Goal: Task Accomplishment & Management: Use online tool/utility

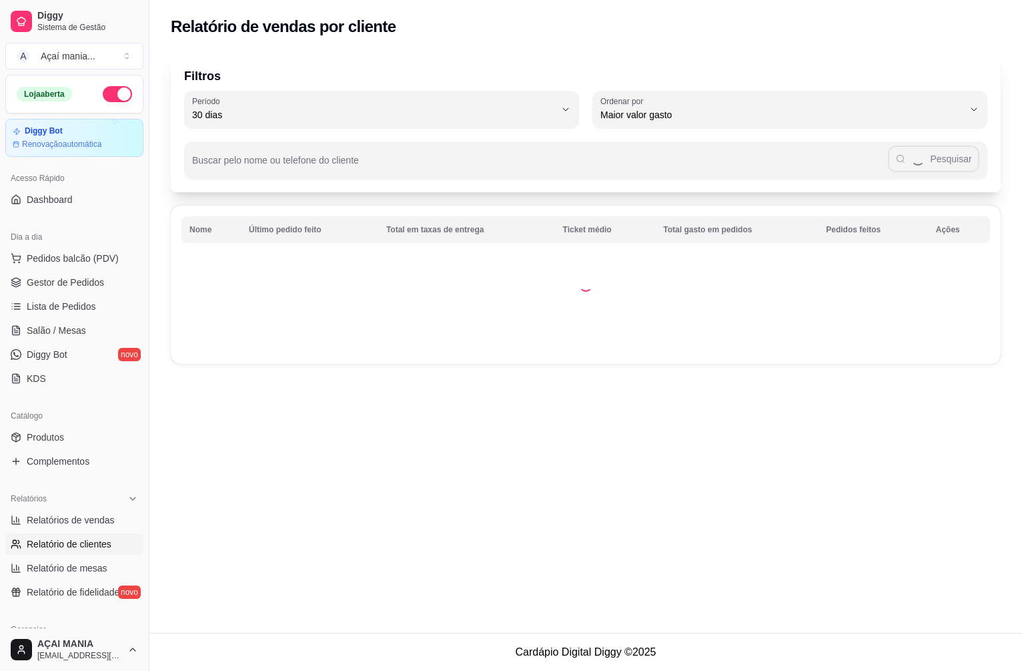
select select "30"
select select "HIGHEST_TOTAL_SPENT_WITH_ORDERS"
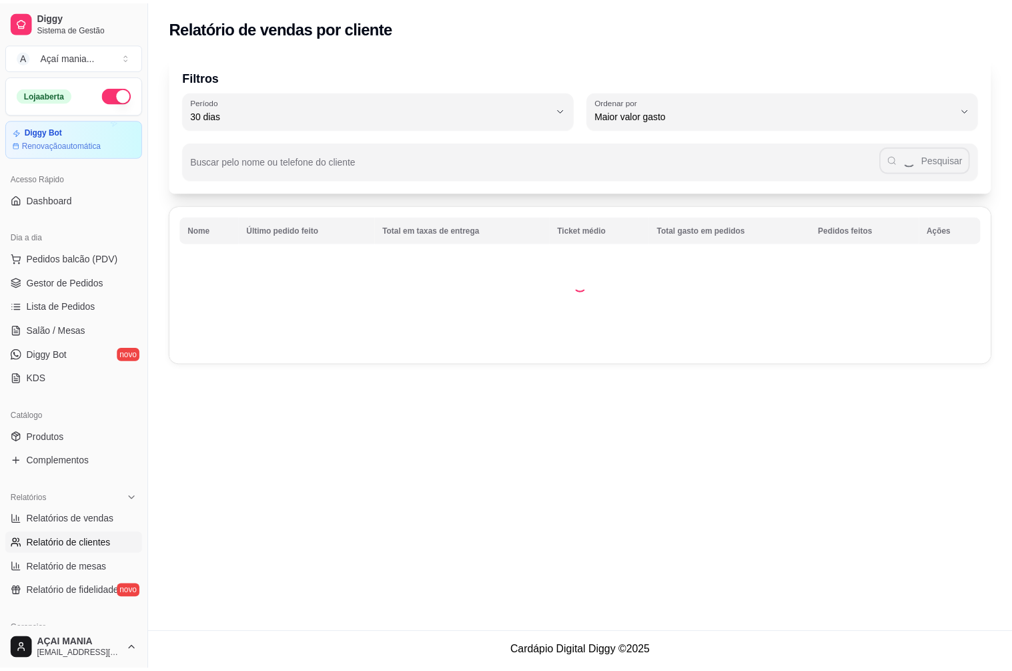
scroll to position [290, 0]
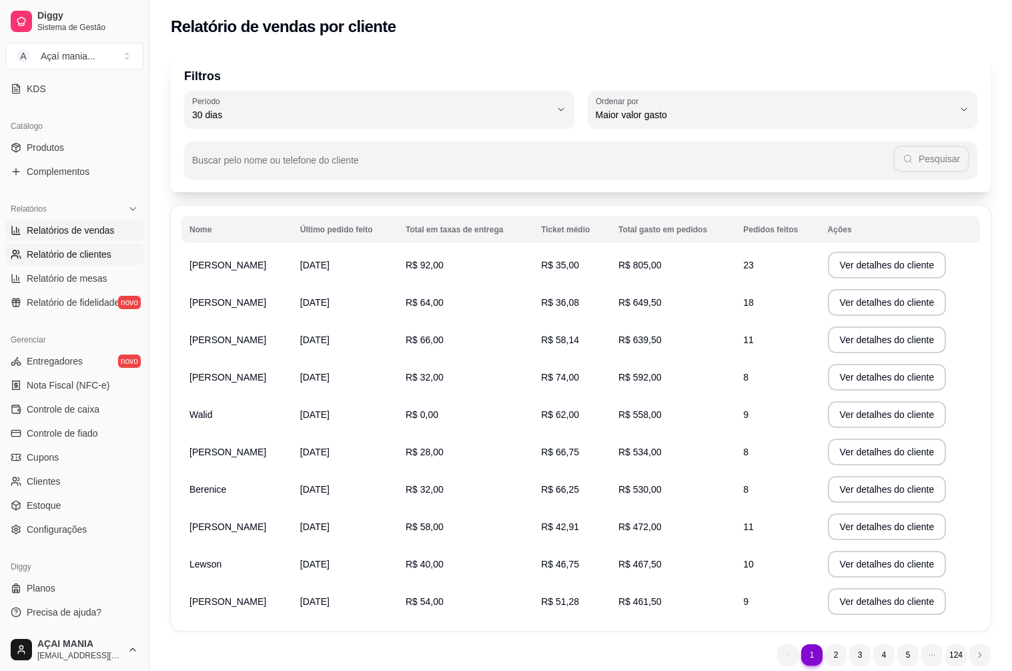
click at [105, 223] on link "Relatórios de vendas" at bounding box center [74, 230] width 138 height 21
select select "ALL"
select select "0"
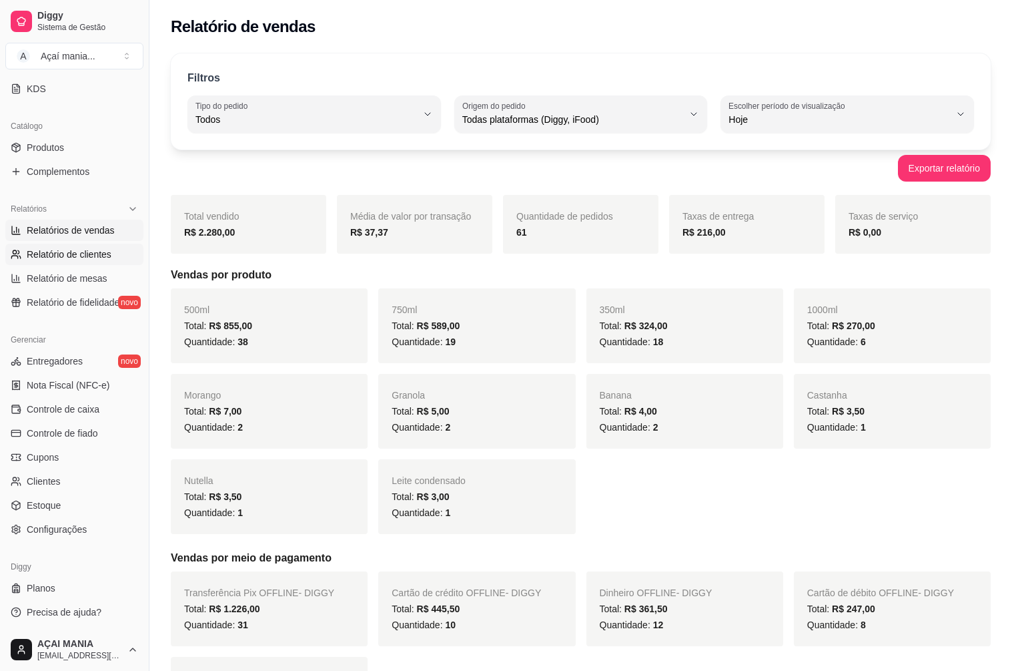
click at [19, 257] on icon at bounding box center [16, 254] width 11 height 11
select select "30"
select select "HIGHEST_TOTAL_SPENT_WITH_ORDERS"
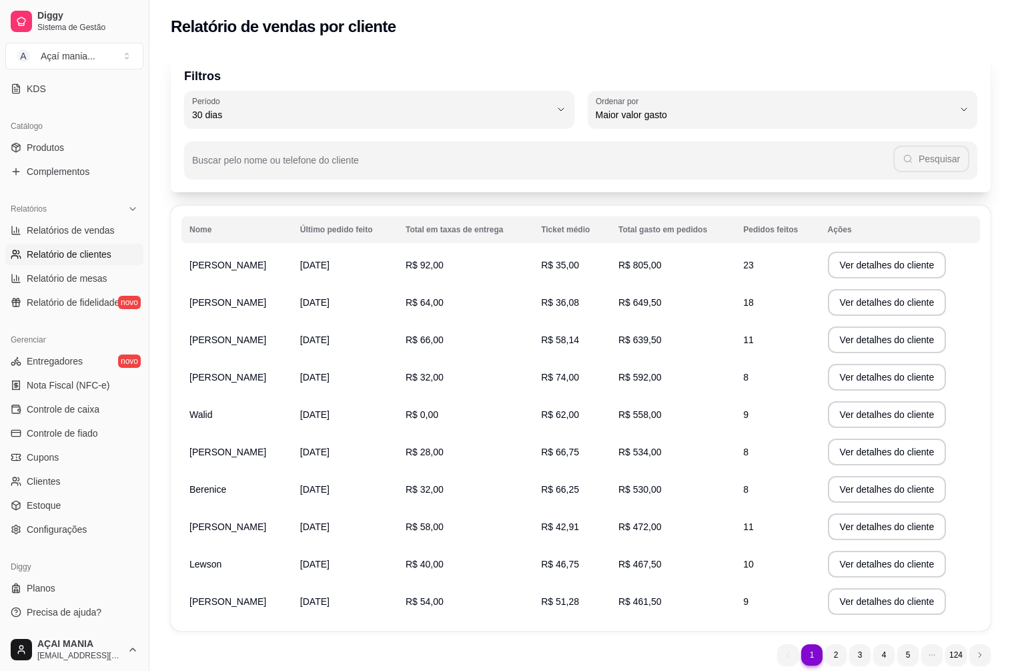
drag, startPoint x: 78, startPoint y: 206, endPoint x: 89, endPoint y: 181, distance: 27.2
click at [81, 194] on div "Loja aberta Diggy Bot Renovação automática Acesso Rápido Dashboard Dia a dia Pe…" at bounding box center [74, 351] width 149 height 553
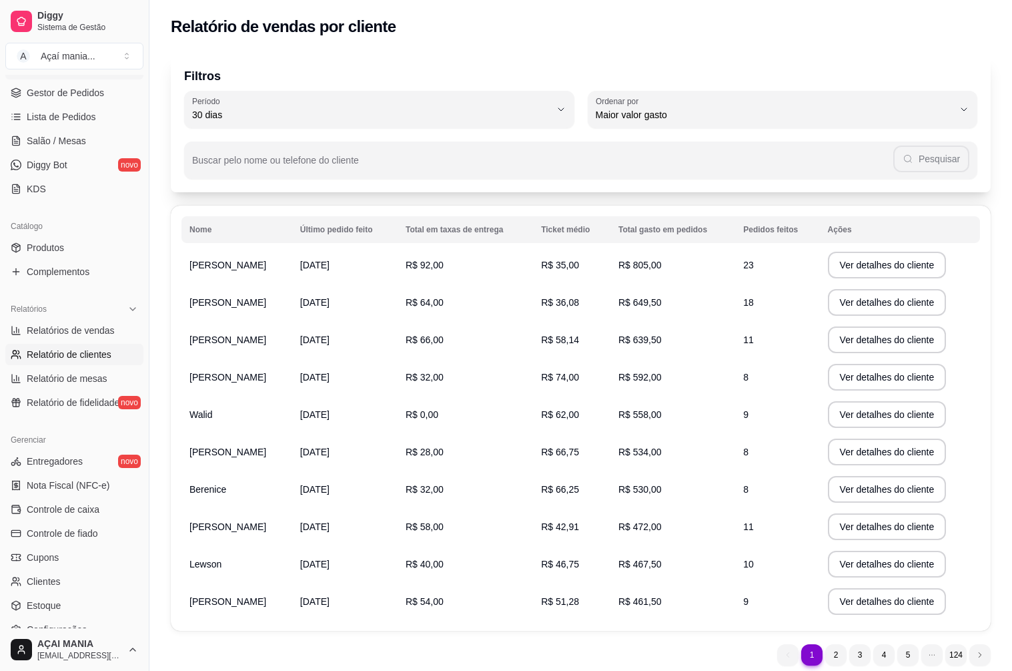
scroll to position [23, 0]
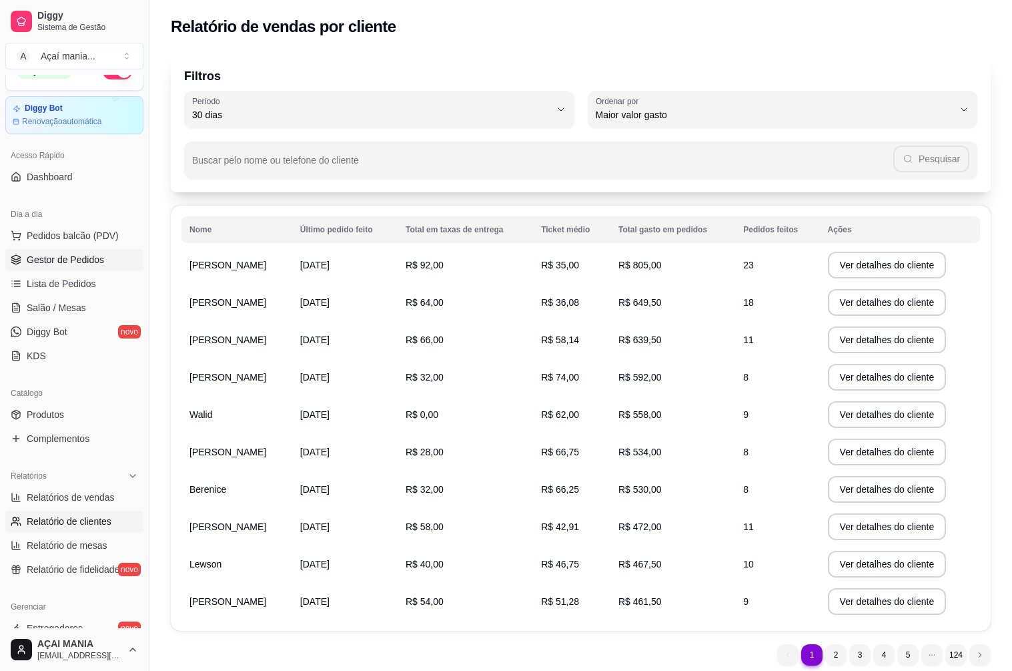
click at [52, 257] on span "Gestor de Pedidos" at bounding box center [65, 259] width 77 height 13
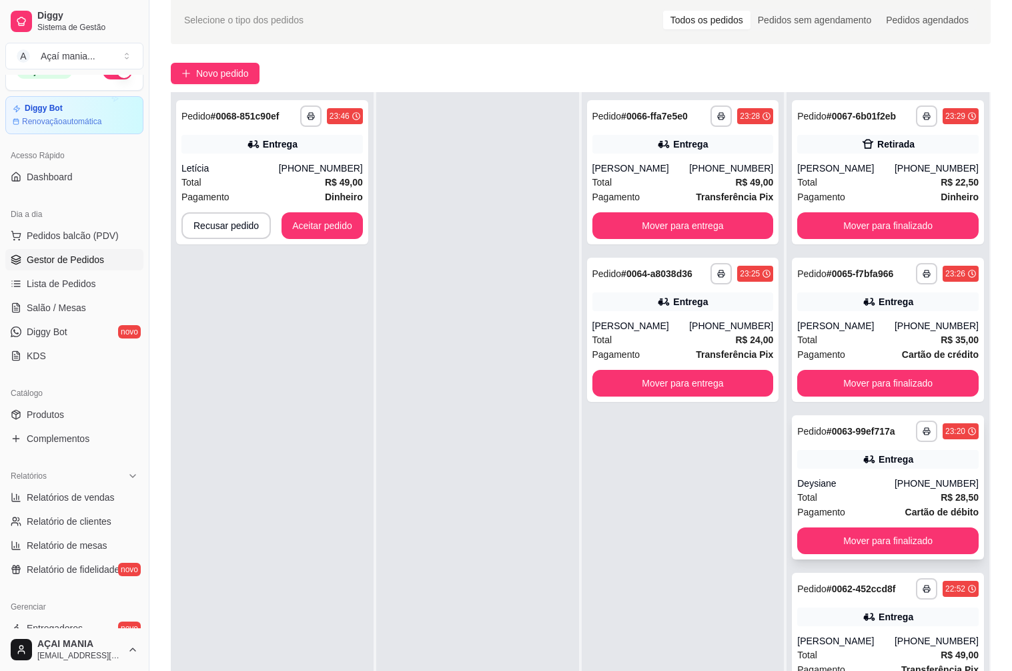
scroll to position [133, 0]
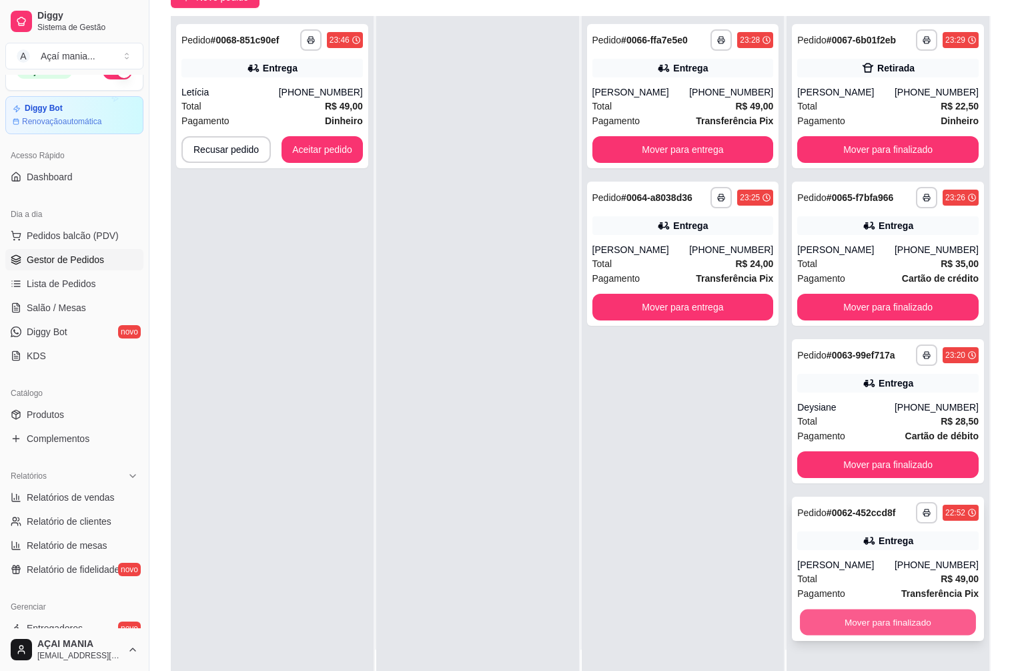
click at [882, 614] on button "Mover para finalizado" at bounding box center [888, 622] width 176 height 26
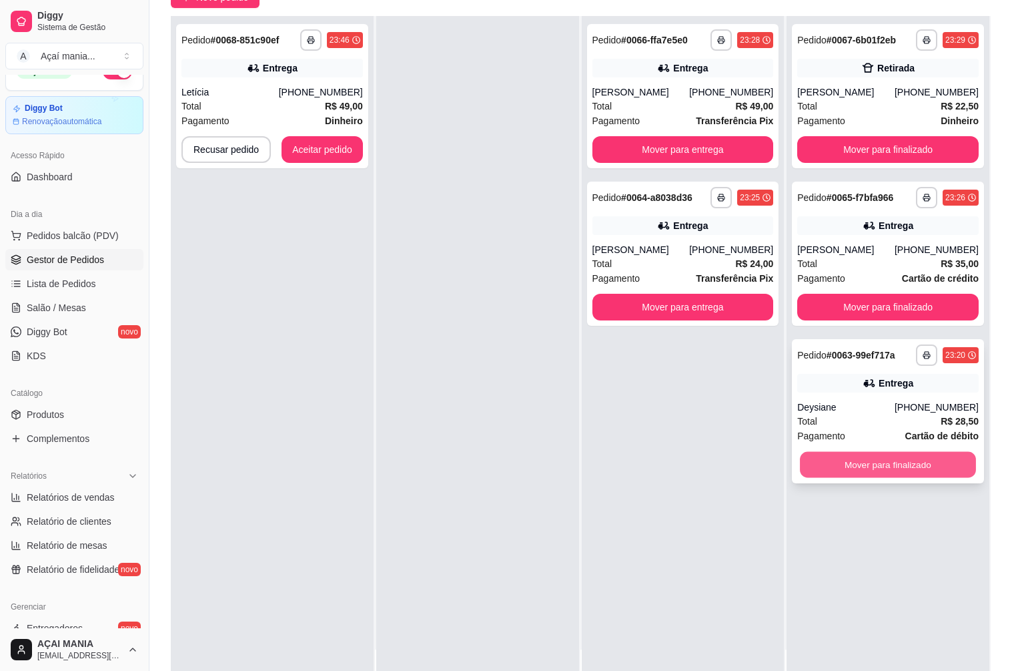
click at [905, 456] on button "Mover para finalizado" at bounding box center [888, 465] width 176 height 26
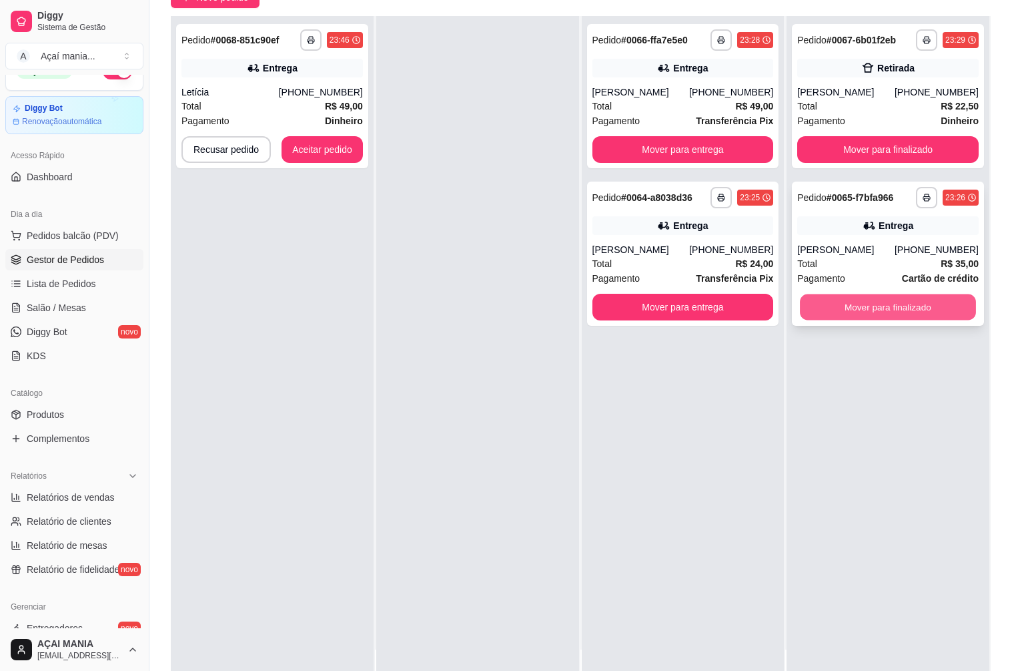
click at [921, 303] on button "Mover para finalizado" at bounding box center [888, 307] width 176 height 26
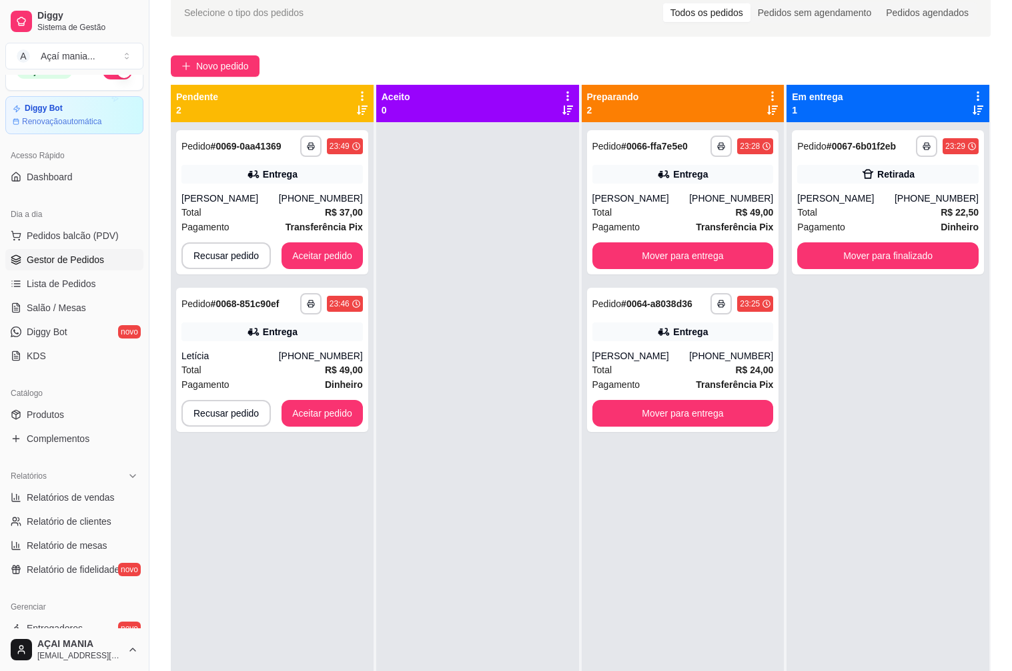
scroll to position [0, 0]
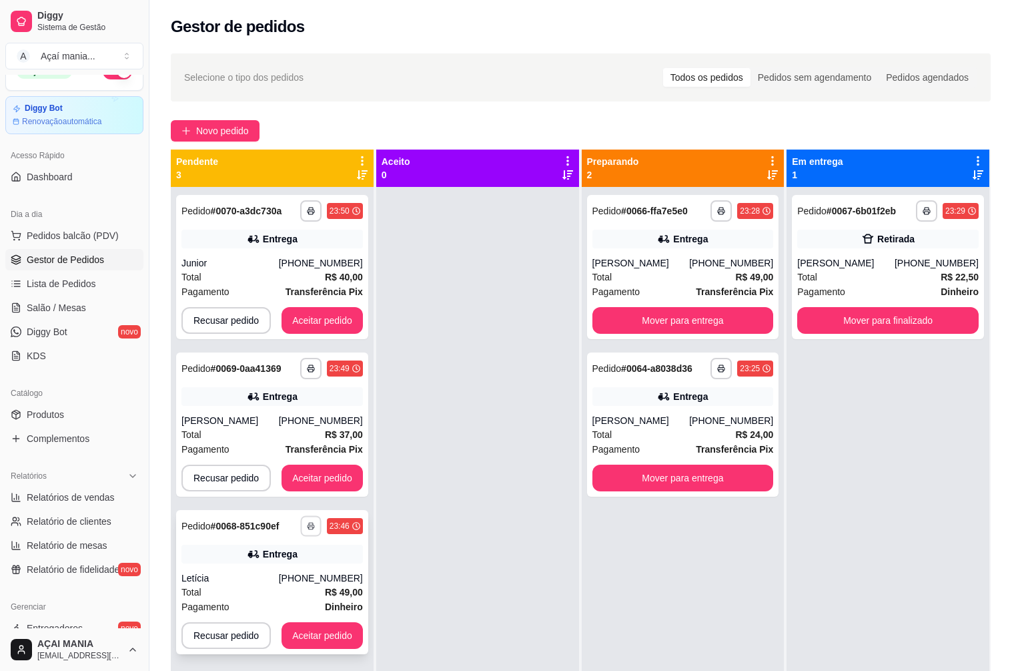
click at [314, 530] on button "button" at bounding box center [310, 525] width 21 height 21
click at [269, 574] on button "IMPRESSORA" at bounding box center [272, 572] width 93 height 21
click at [330, 474] on button "Aceitar pedido" at bounding box center [322, 477] width 81 height 27
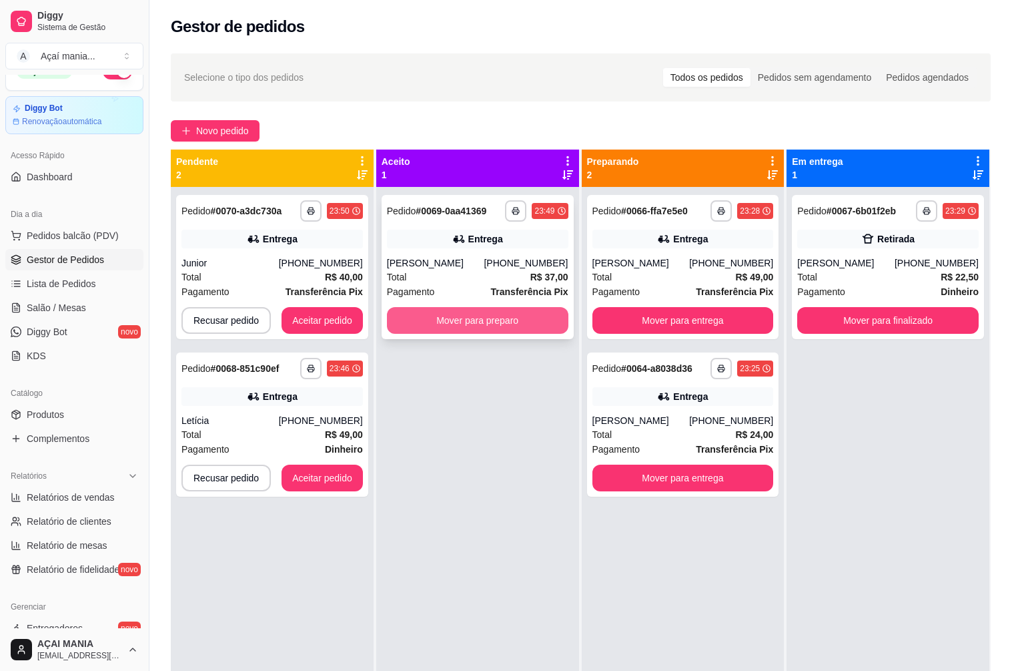
click at [475, 318] on button "Mover para preparo" at bounding box center [477, 320] width 181 height 27
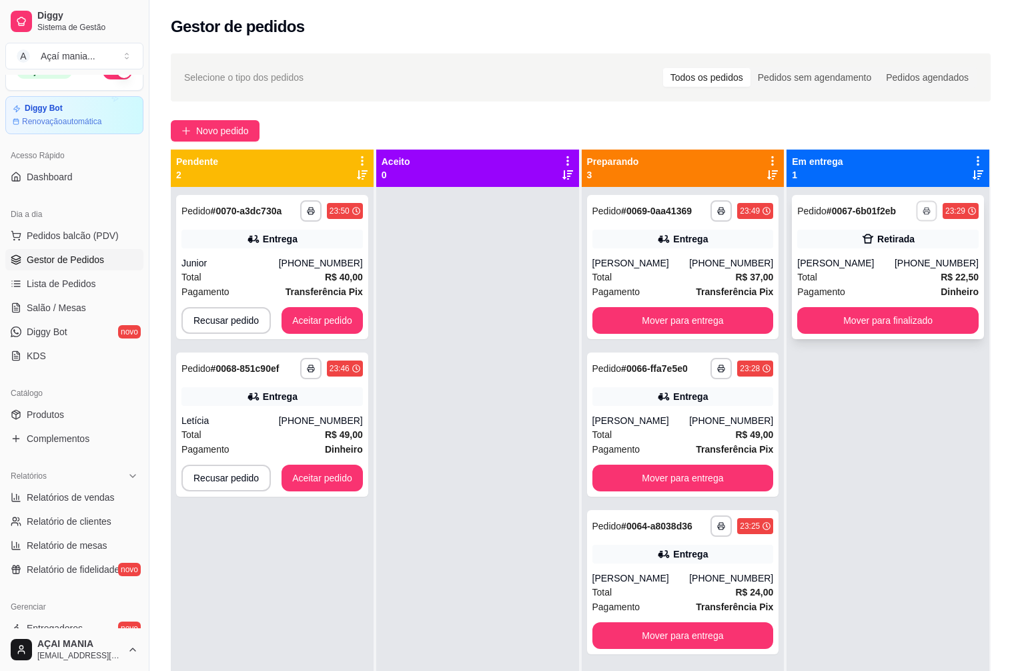
click at [920, 221] on button "button" at bounding box center [926, 210] width 21 height 21
click at [887, 256] on button "IMPRESSORA" at bounding box center [881, 257] width 97 height 21
click at [330, 315] on button "Aceitar pedido" at bounding box center [322, 321] width 79 height 26
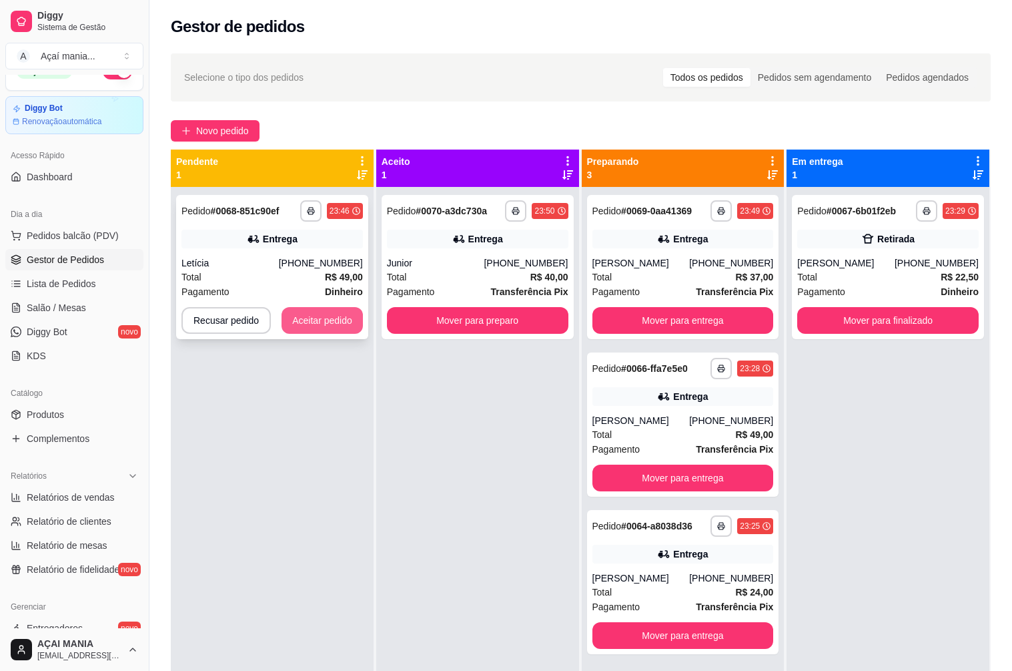
click at [338, 320] on button "Aceitar pedido" at bounding box center [322, 320] width 81 height 27
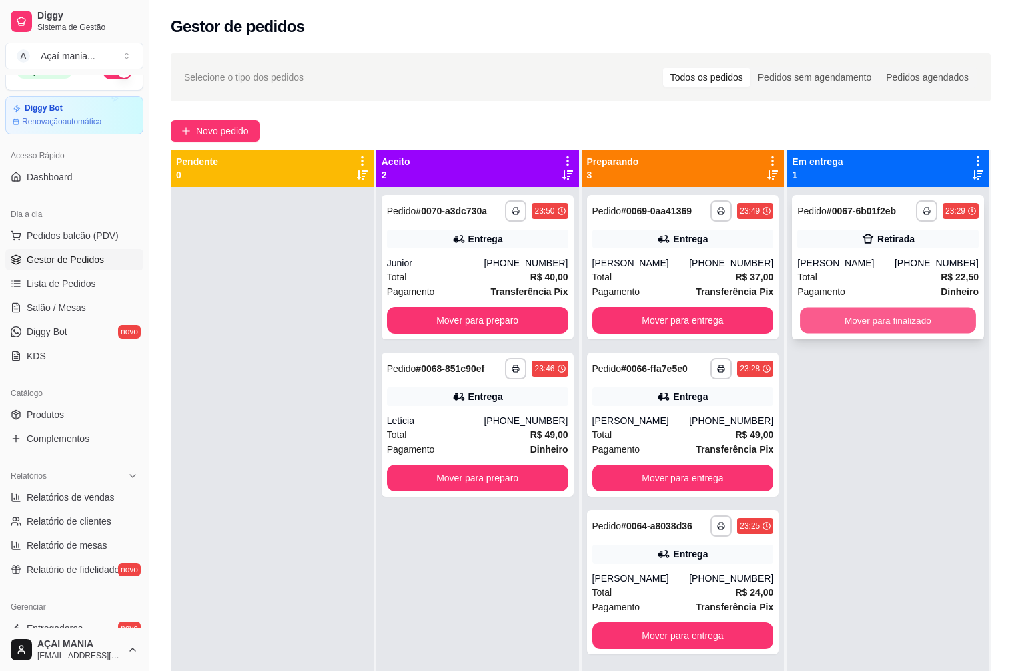
click at [893, 312] on button "Mover para finalizado" at bounding box center [888, 321] width 176 height 26
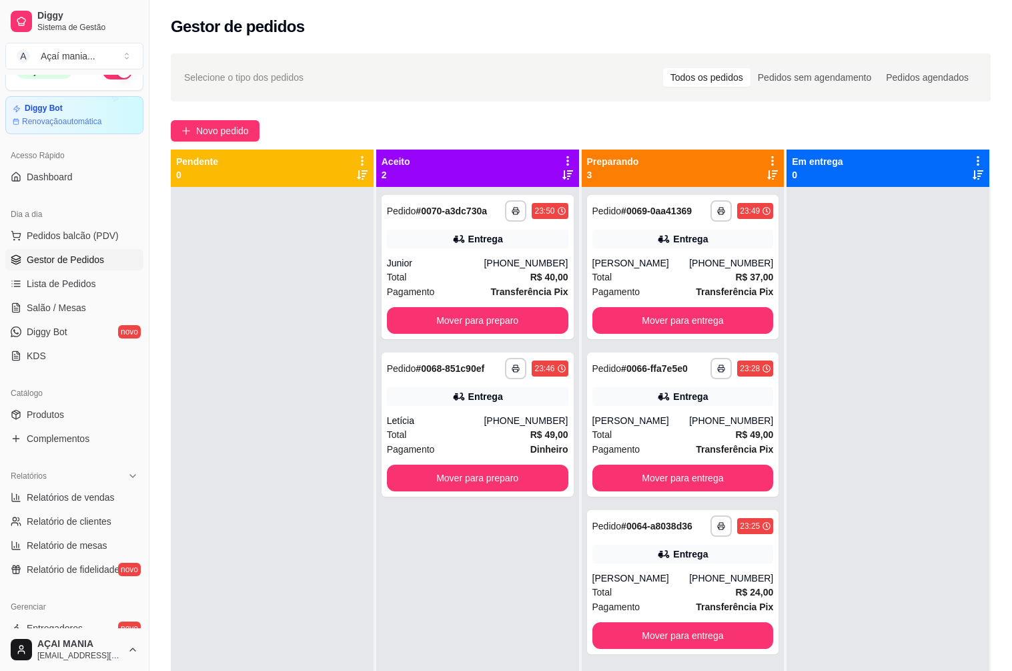
click at [298, 520] on div at bounding box center [272, 522] width 203 height 671
click at [714, 635] on button "Mover para entrega" at bounding box center [683, 636] width 176 height 26
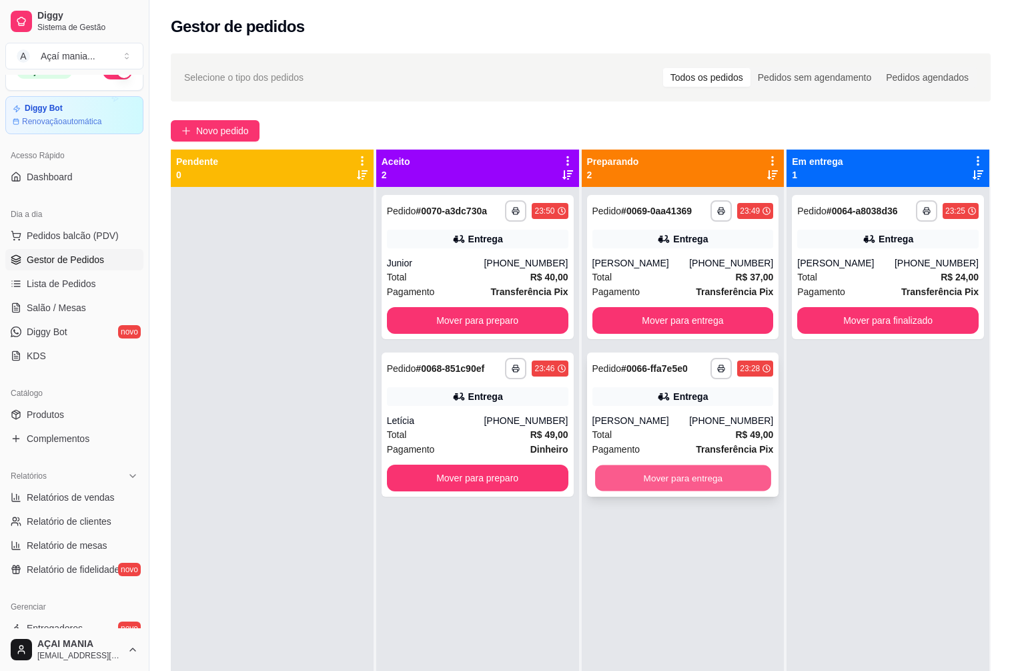
click at [716, 474] on button "Mover para entrega" at bounding box center [683, 478] width 176 height 26
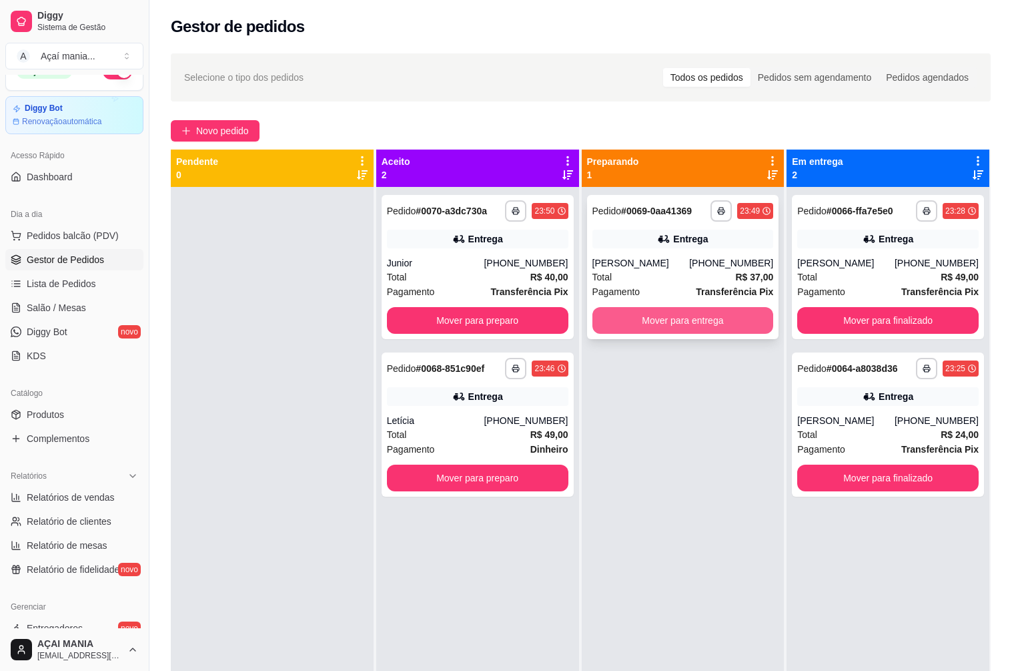
click at [703, 320] on button "Mover para entrega" at bounding box center [683, 320] width 181 height 27
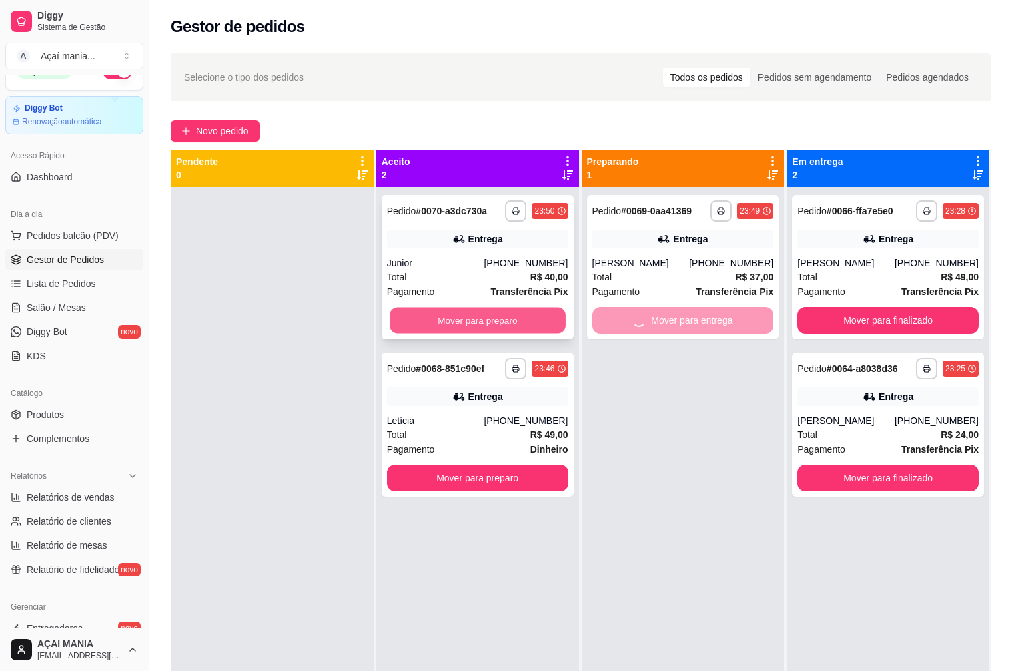
click at [474, 322] on button "Mover para preparo" at bounding box center [478, 321] width 176 height 26
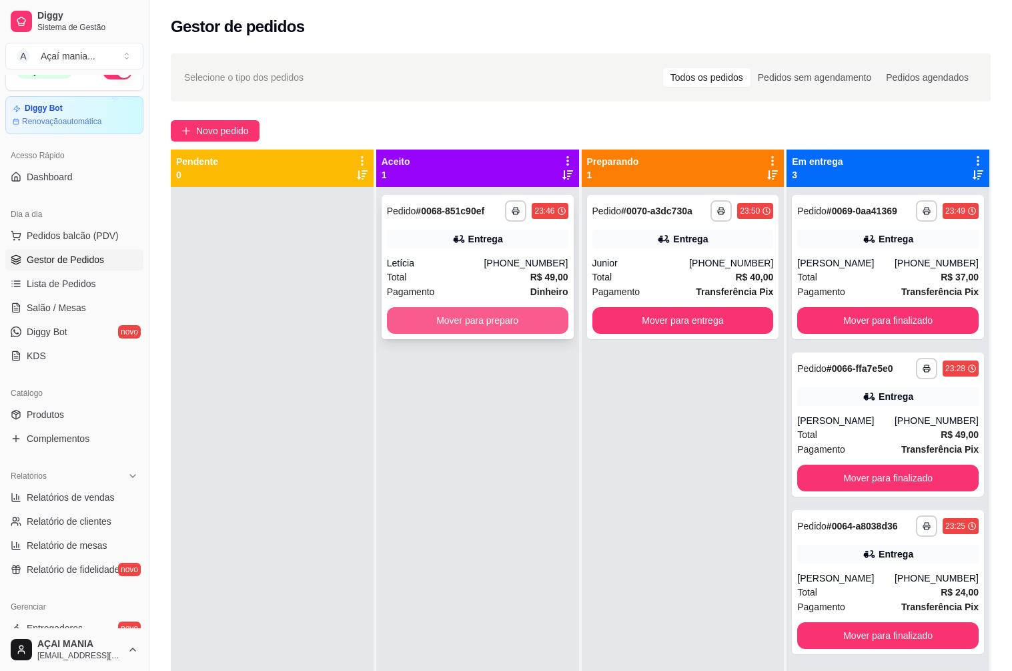
click at [479, 320] on button "Mover para preparo" at bounding box center [477, 320] width 181 height 27
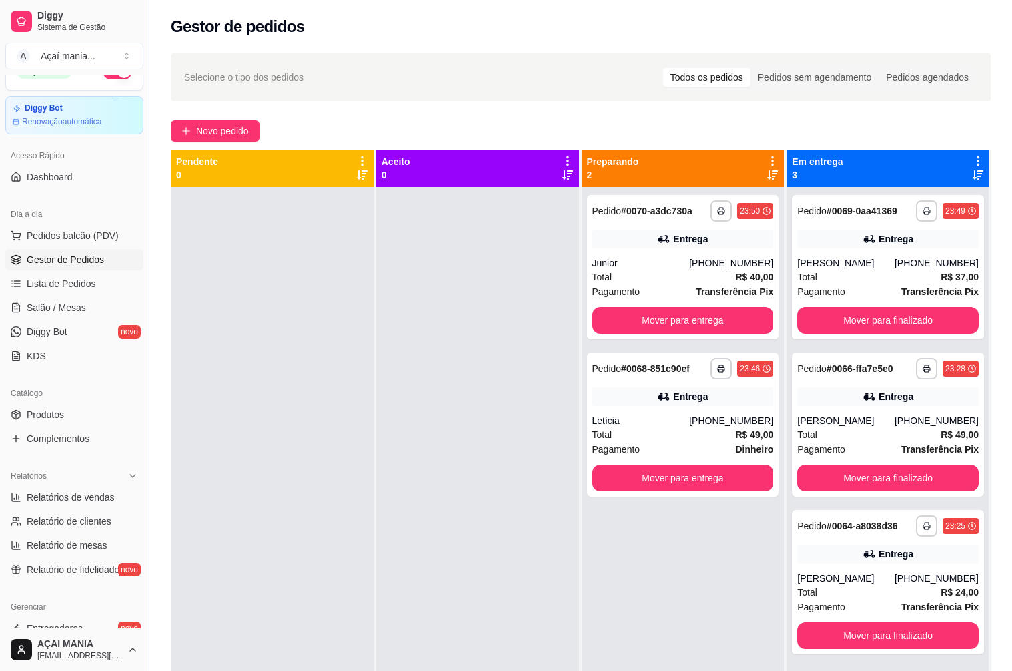
click at [419, 462] on div at bounding box center [477, 522] width 203 height 671
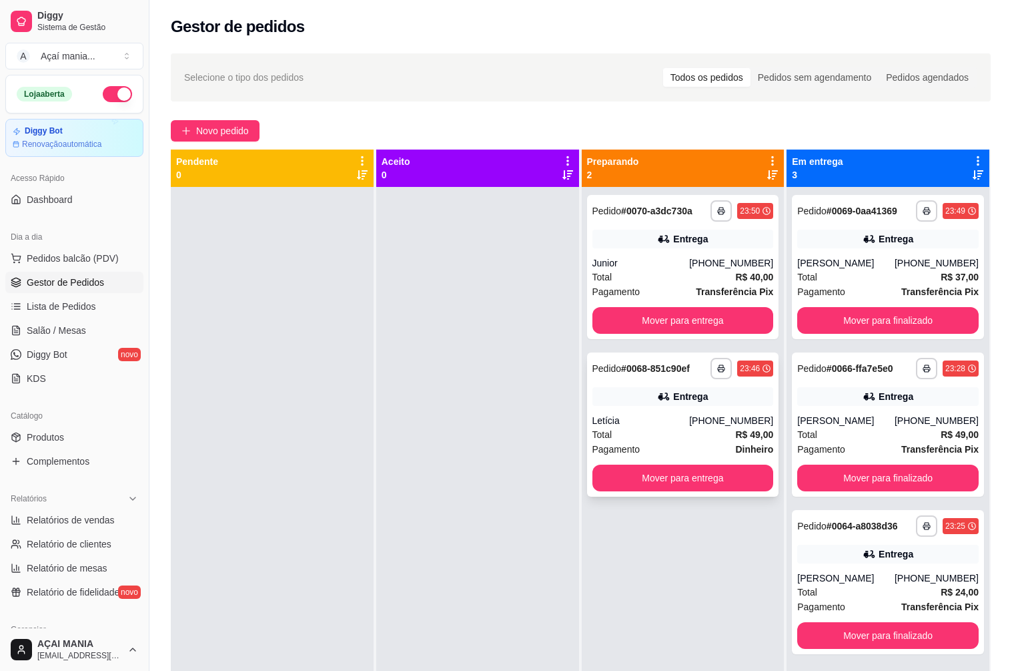
click at [689, 445] on div "Pagamento Dinheiro" at bounding box center [683, 449] width 181 height 15
click at [113, 95] on button "button" at bounding box center [117, 94] width 29 height 16
click at [235, 251] on div at bounding box center [272, 522] width 203 height 671
click at [649, 611] on div "**********" at bounding box center [683, 522] width 203 height 671
click at [590, 563] on div "**********" at bounding box center [683, 522] width 203 height 671
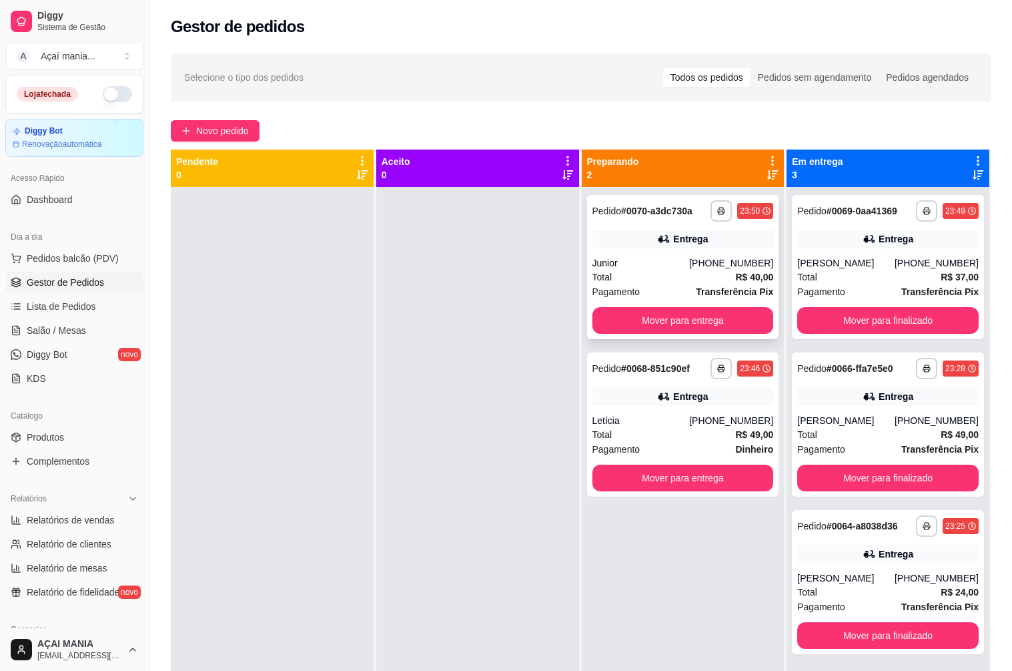
click at [663, 266] on div "Junior" at bounding box center [641, 262] width 97 height 13
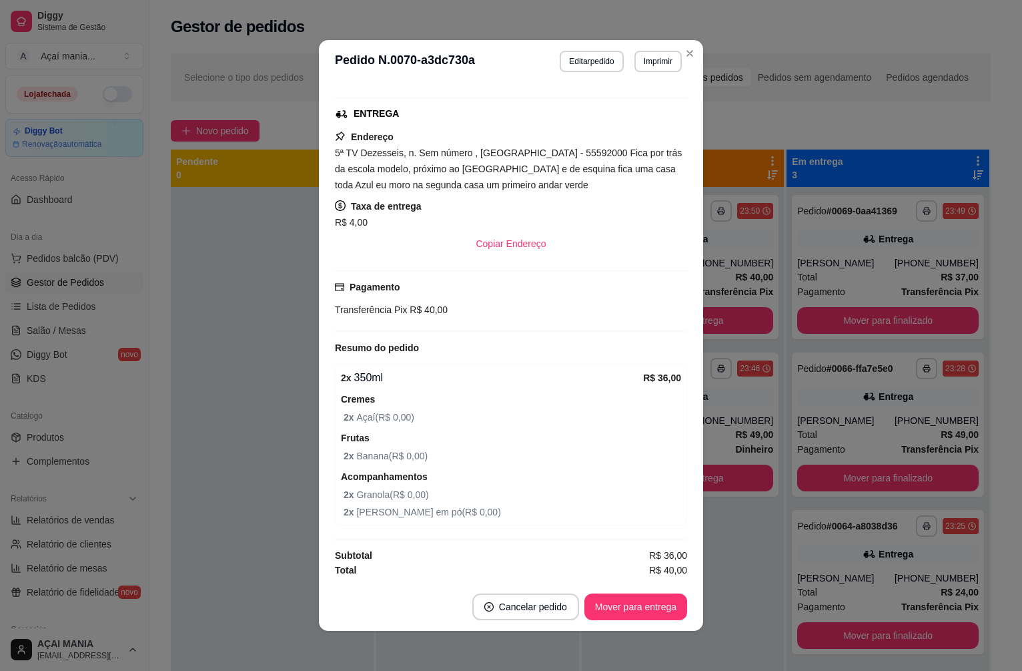
scroll to position [3, 0]
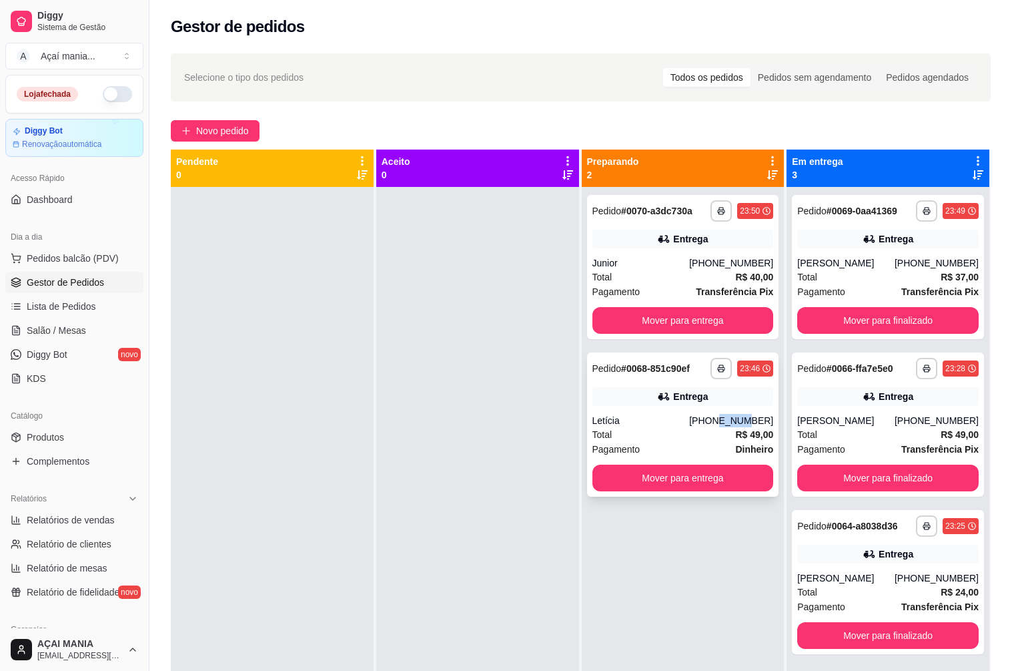
click at [721, 406] on div "**********" at bounding box center [683, 424] width 192 height 144
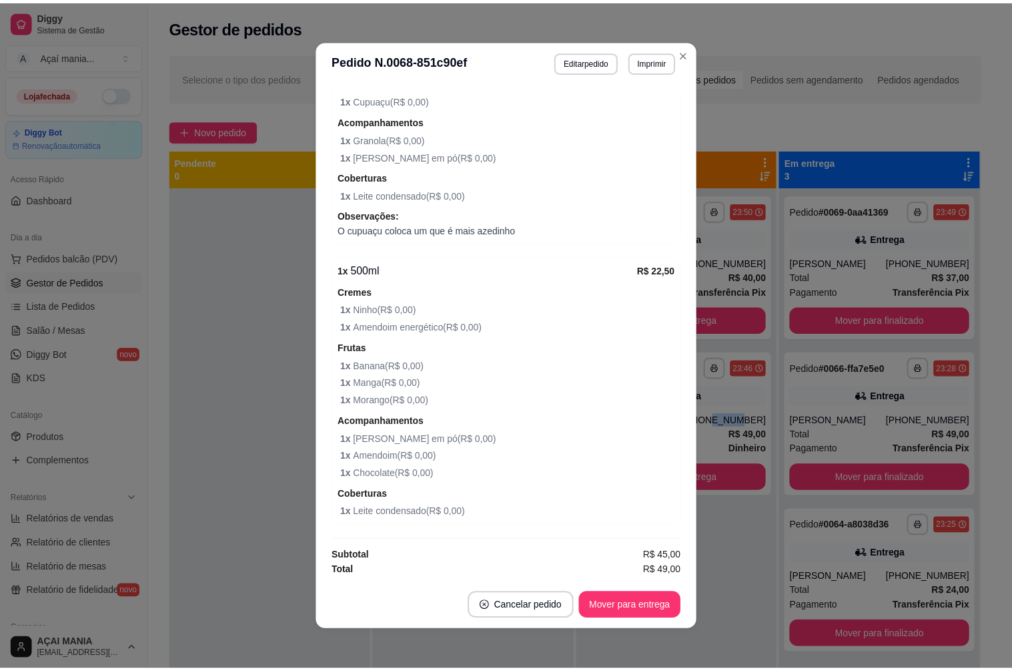
scroll to position [543, 0]
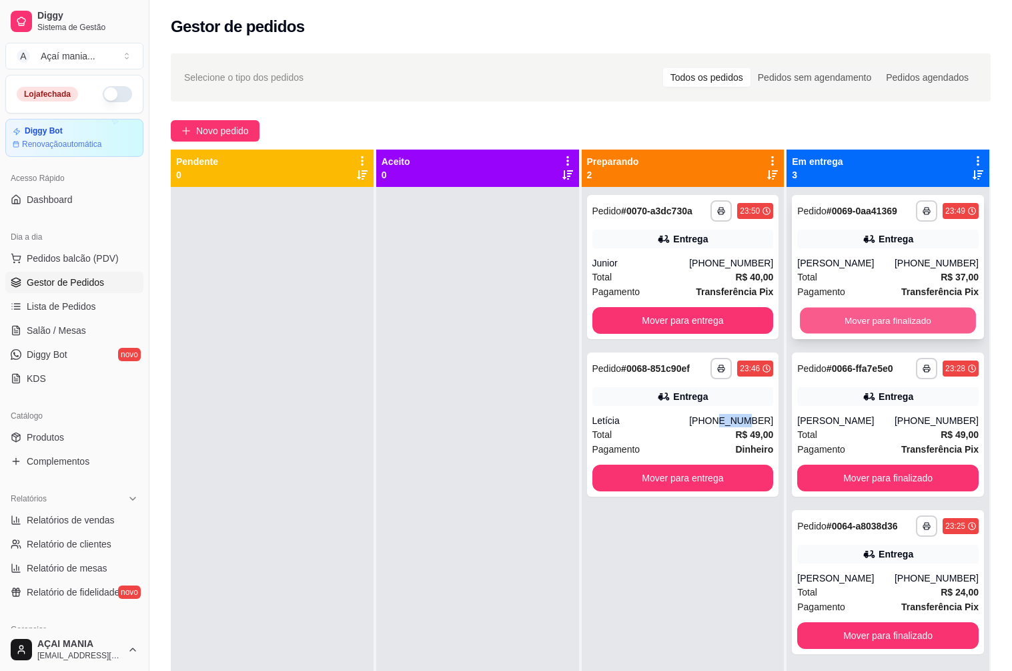
click at [881, 314] on button "Mover para finalizado" at bounding box center [888, 321] width 176 height 26
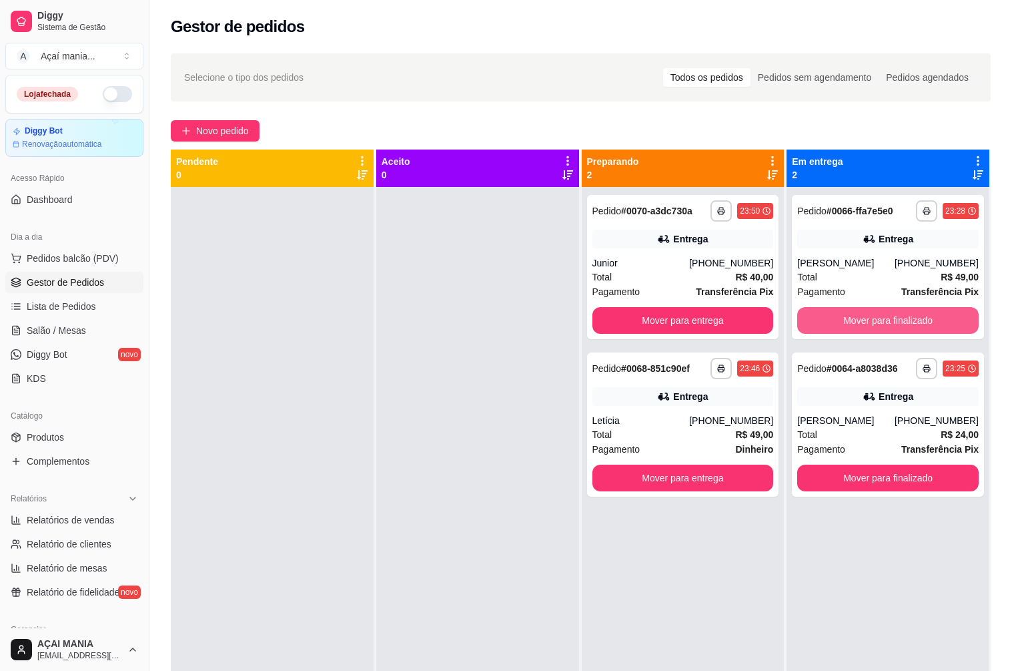
click at [881, 314] on button "Mover para finalizado" at bounding box center [887, 320] width 181 height 27
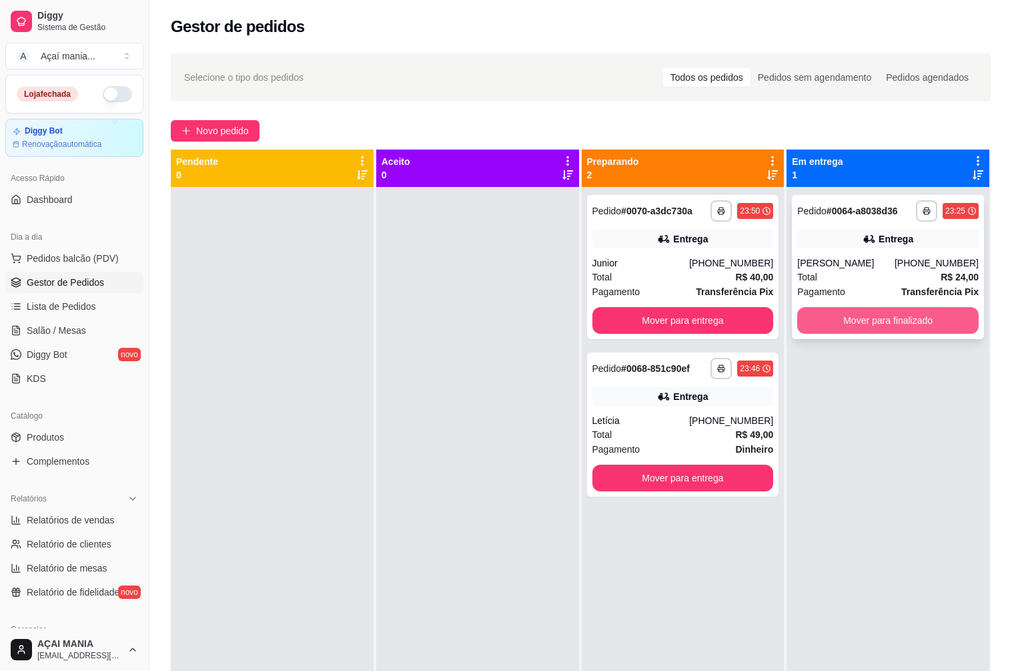
click at [881, 316] on button "Mover para finalizado" at bounding box center [887, 320] width 181 height 27
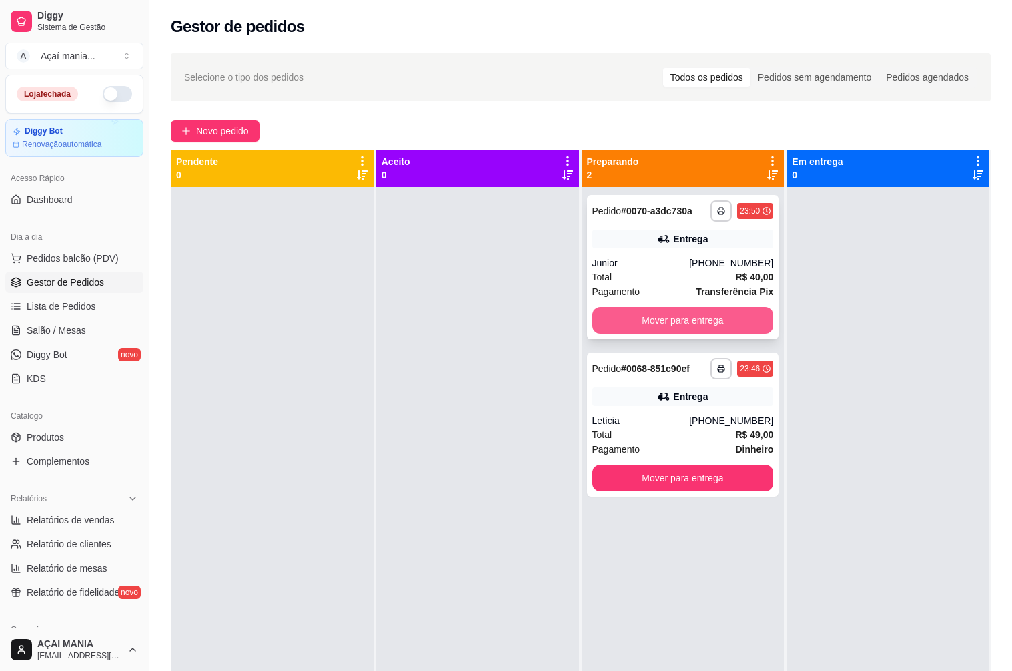
click at [742, 328] on button "Mover para entrega" at bounding box center [683, 320] width 181 height 27
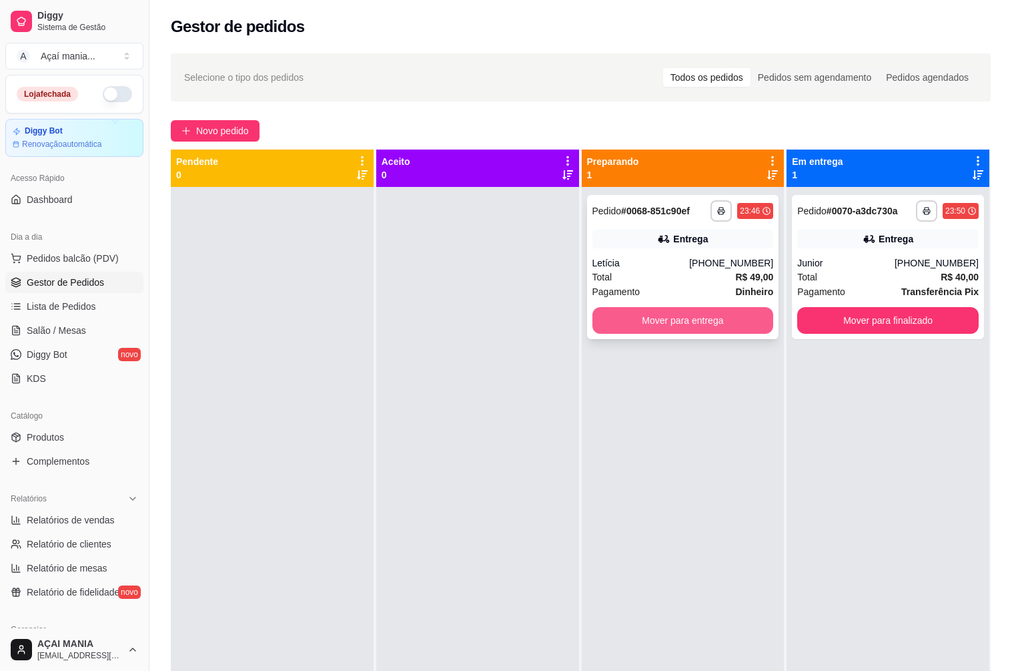
click at [741, 326] on button "Mover para entrega" at bounding box center [683, 320] width 181 height 27
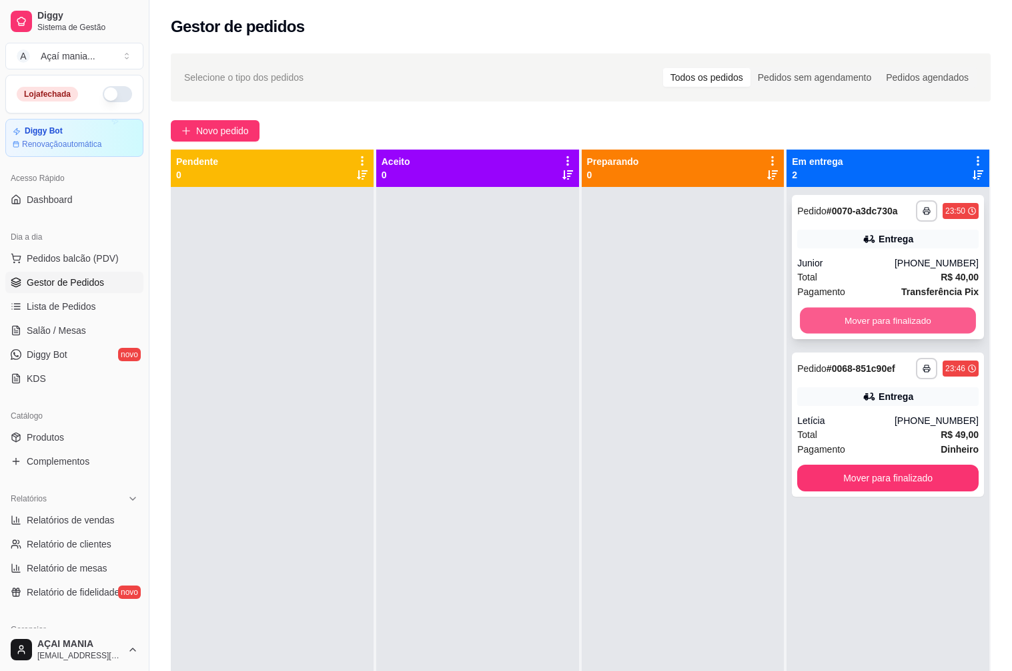
click at [910, 310] on button "Mover para finalizado" at bounding box center [888, 321] width 176 height 26
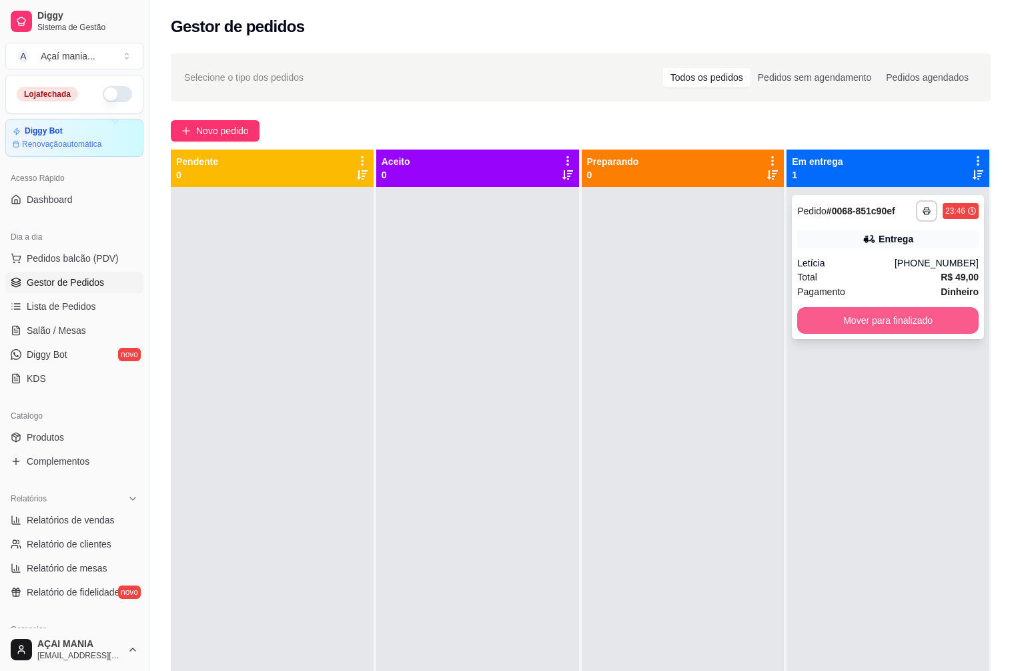
click at [909, 316] on button "Mover para finalizado" at bounding box center [887, 320] width 181 height 27
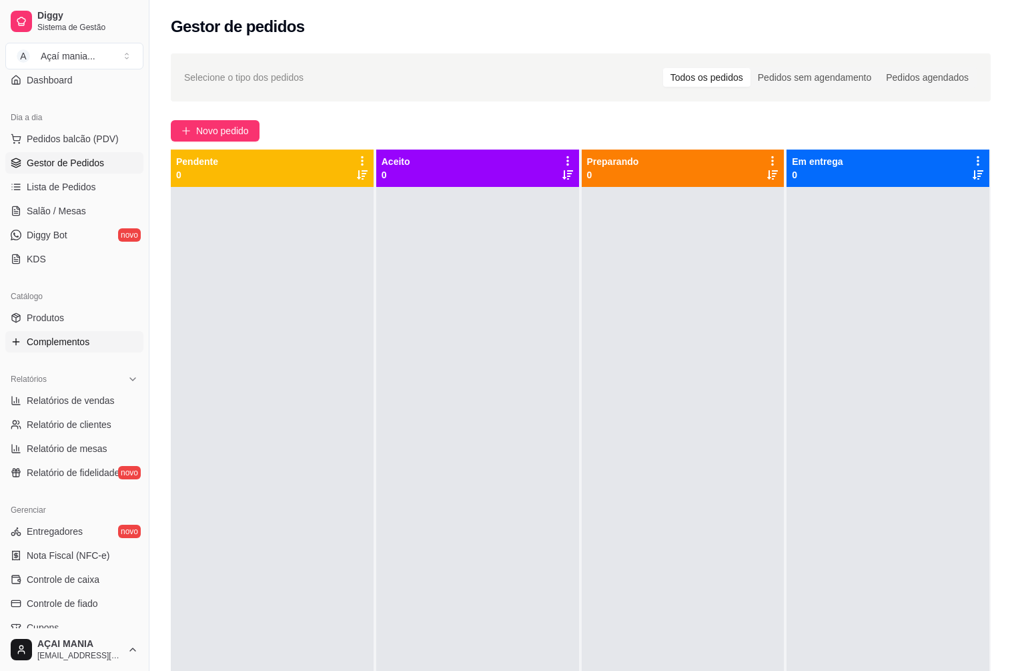
scroll to position [267, 0]
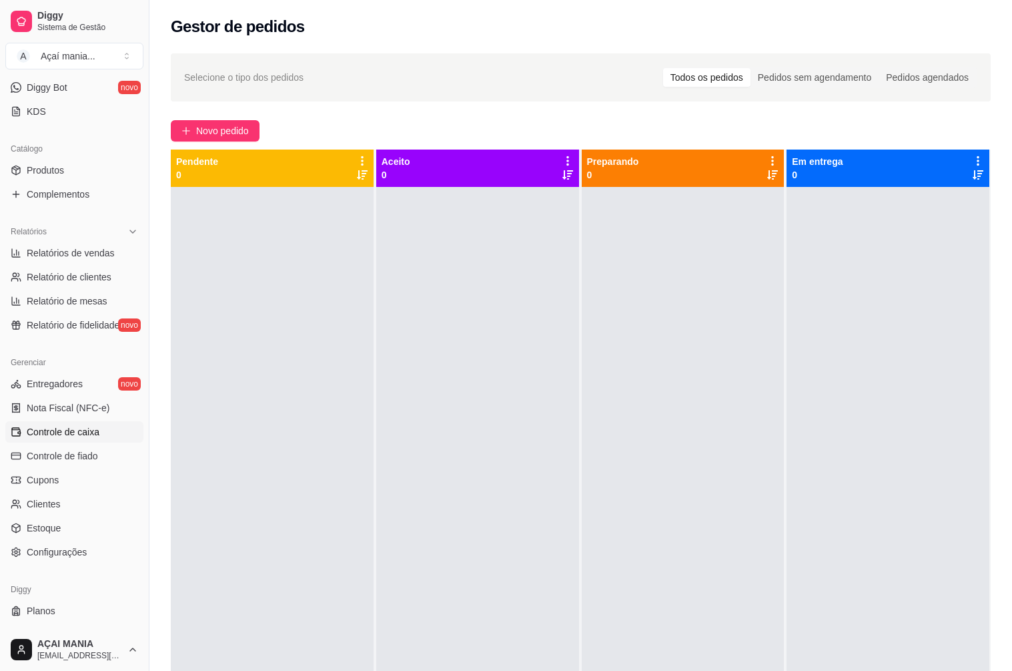
click at [88, 435] on span "Controle de caixa" at bounding box center [63, 431] width 73 height 13
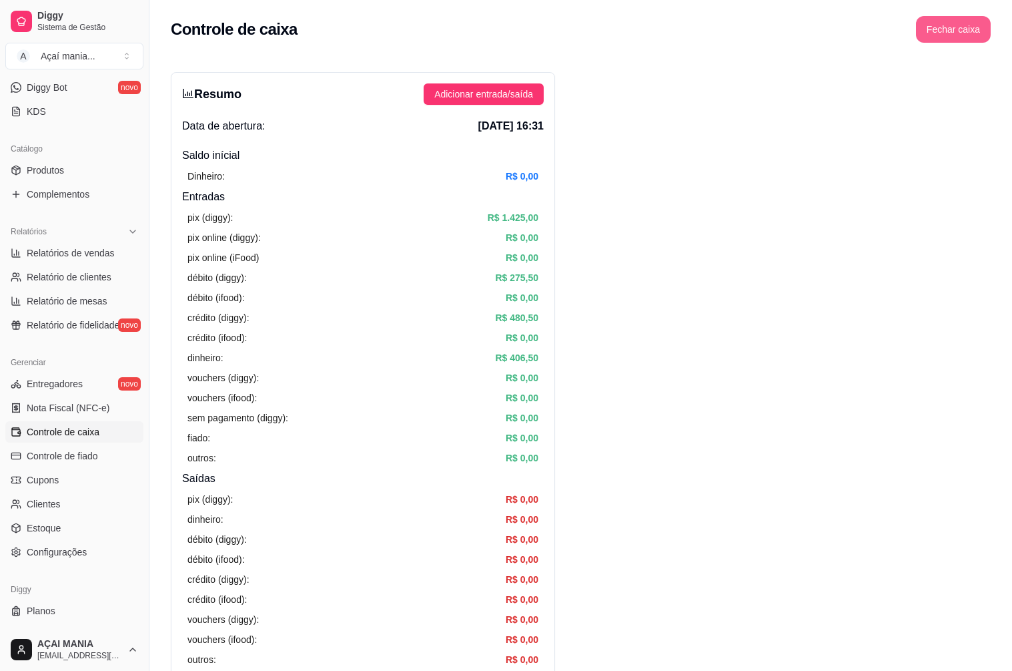
click at [940, 39] on button "Fechar caixa" at bounding box center [953, 29] width 75 height 27
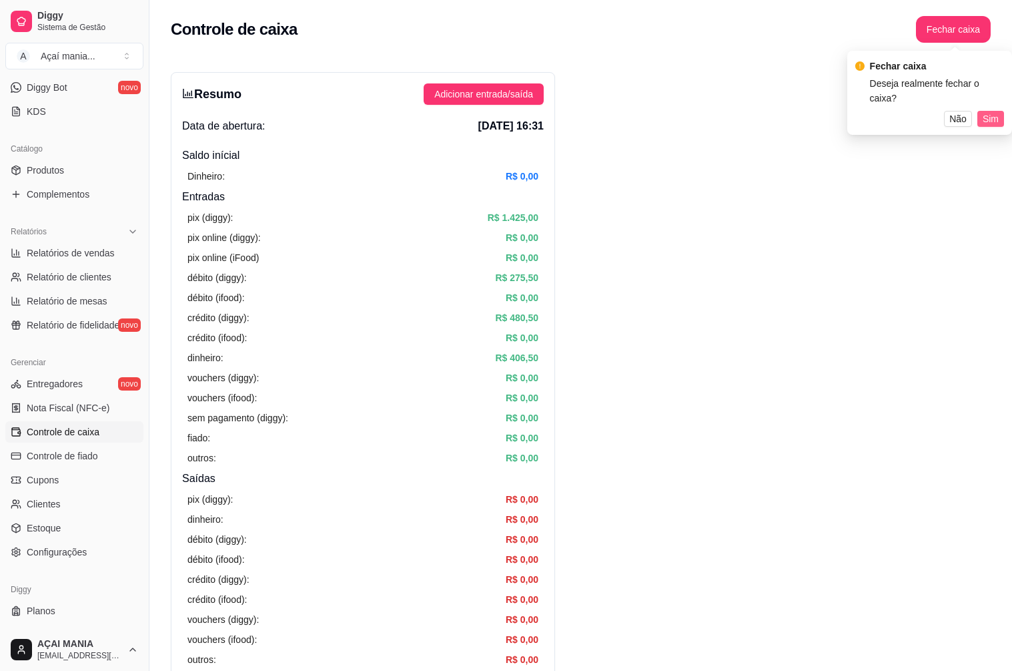
click at [994, 111] on span "Sim" at bounding box center [991, 118] width 16 height 15
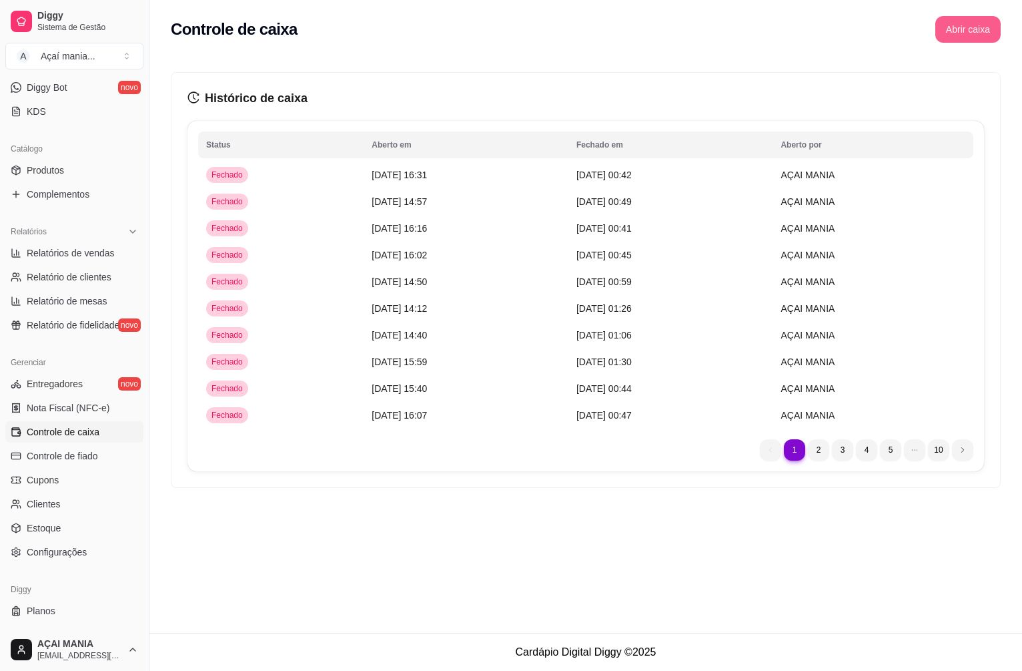
click at [961, 3] on div "Controle de caixa Abrir caixa" at bounding box center [585, 25] width 873 height 51
